Goal: Find specific page/section: Find specific page/section

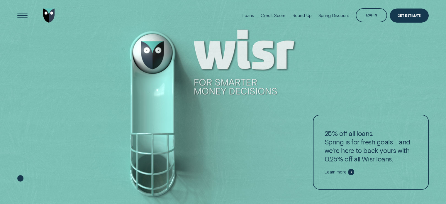
click at [151, 52] on div at bounding box center [223, 102] width 446 height 204
click at [154, 98] on div at bounding box center [223, 102] width 446 height 204
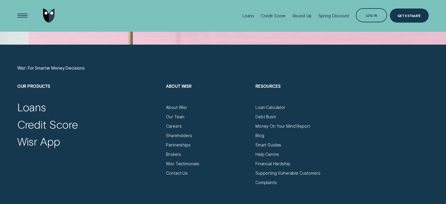
scroll to position [1935, 0]
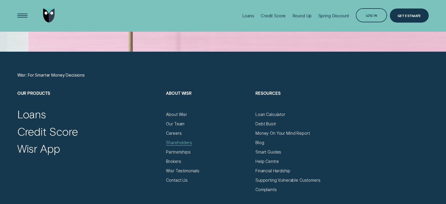
click at [187, 142] on div "Shareholders" at bounding box center [179, 142] width 26 height 5
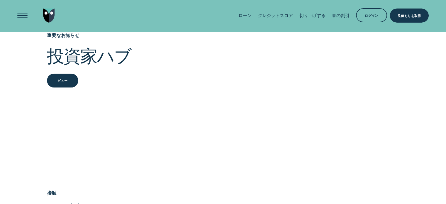
scroll to position [938, 0]
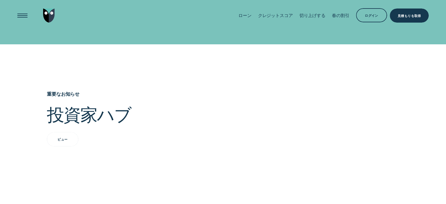
click at [68, 132] on div "ビュー" at bounding box center [62, 139] width 31 height 14
